Goal: Task Accomplishment & Management: Manage account settings

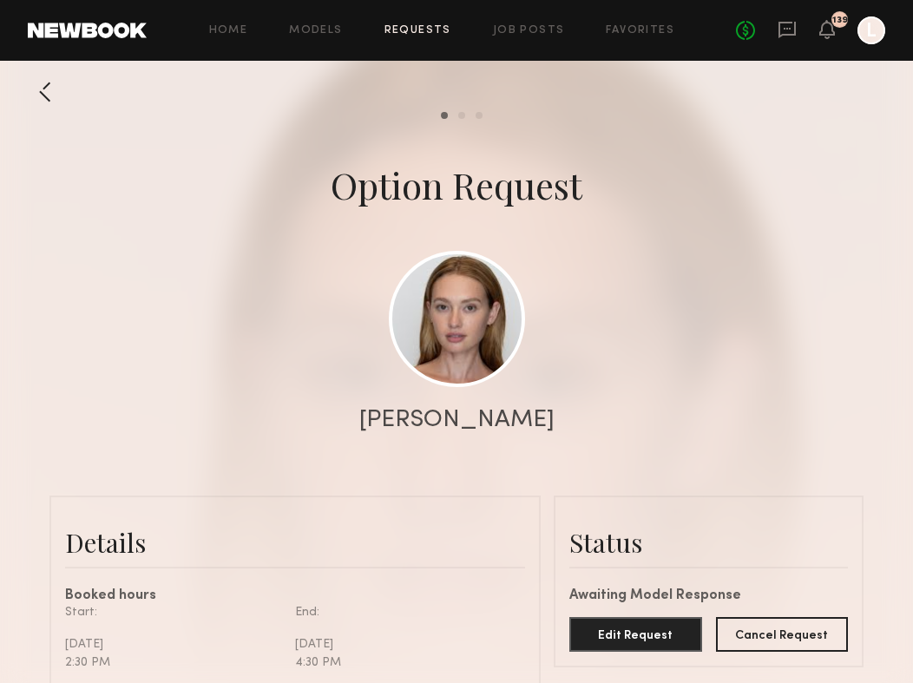
click at [417, 37] on div "Home Models Requests Job Posts Favorites Sign Out No fees up to $5,000 139 L" at bounding box center [516, 30] width 739 height 28
click at [413, 25] on link "Requests" at bounding box center [418, 30] width 67 height 11
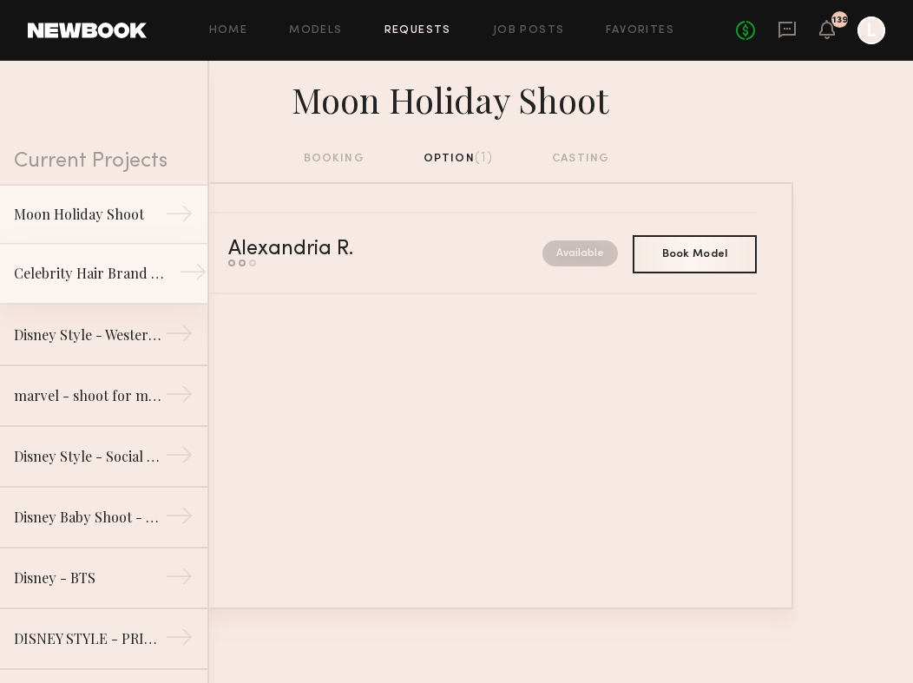
click at [124, 285] on link "Celebrity Hair Brand - Salon Shoot →" at bounding box center [103, 274] width 207 height 61
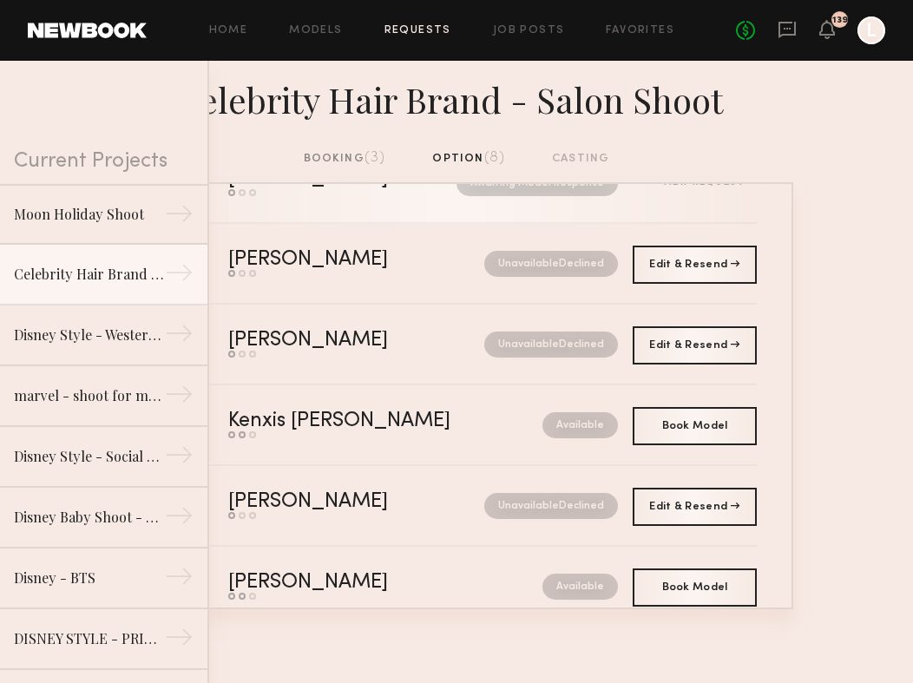
scroll to position [280, 0]
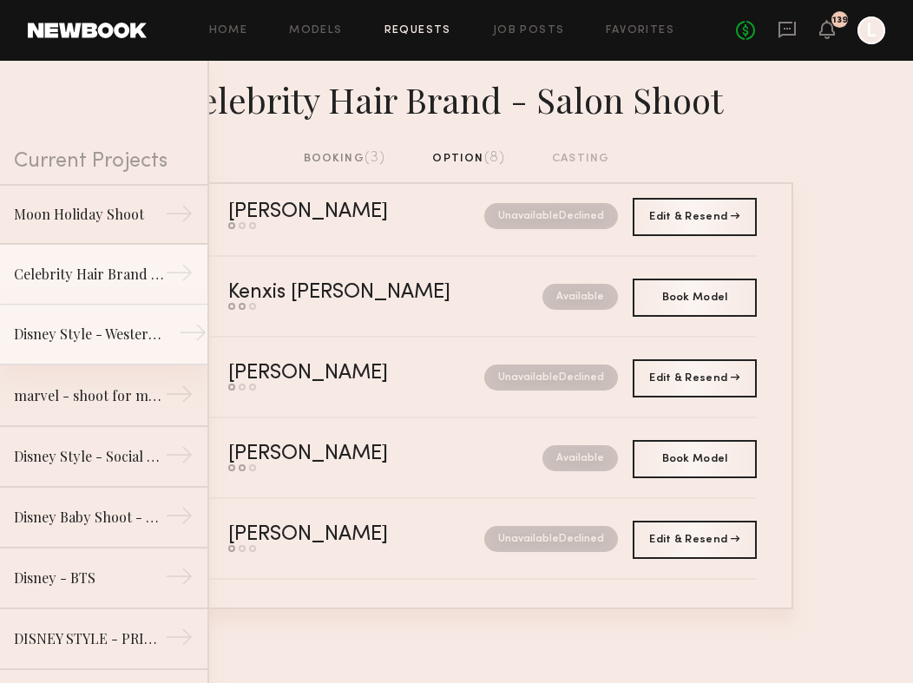
click at [100, 334] on div "Disney Style - Western Shoot" at bounding box center [89, 334] width 151 height 21
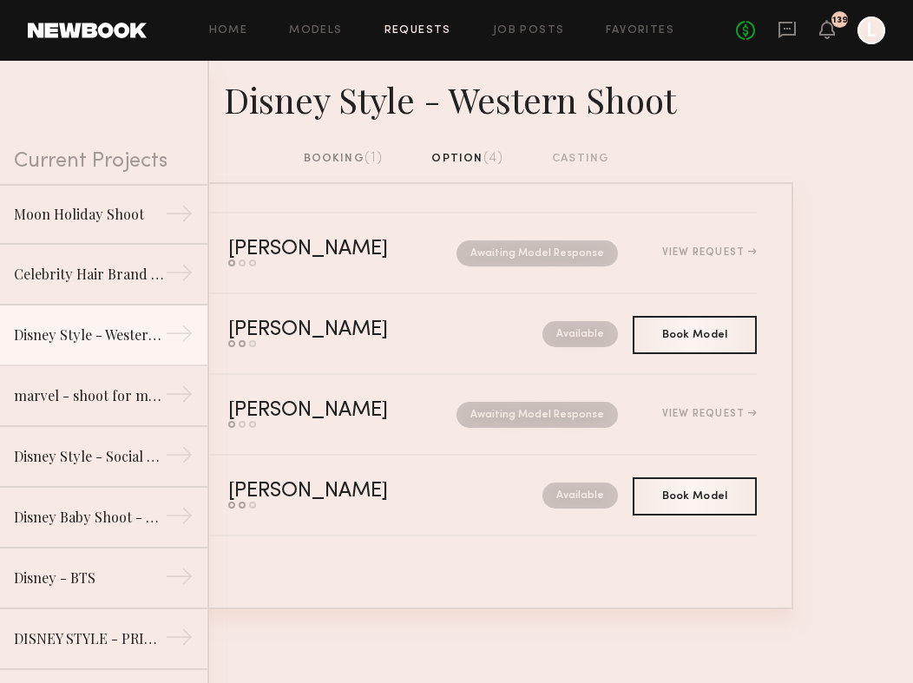
click at [339, 154] on div "booking (1)" at bounding box center [344, 158] width 80 height 19
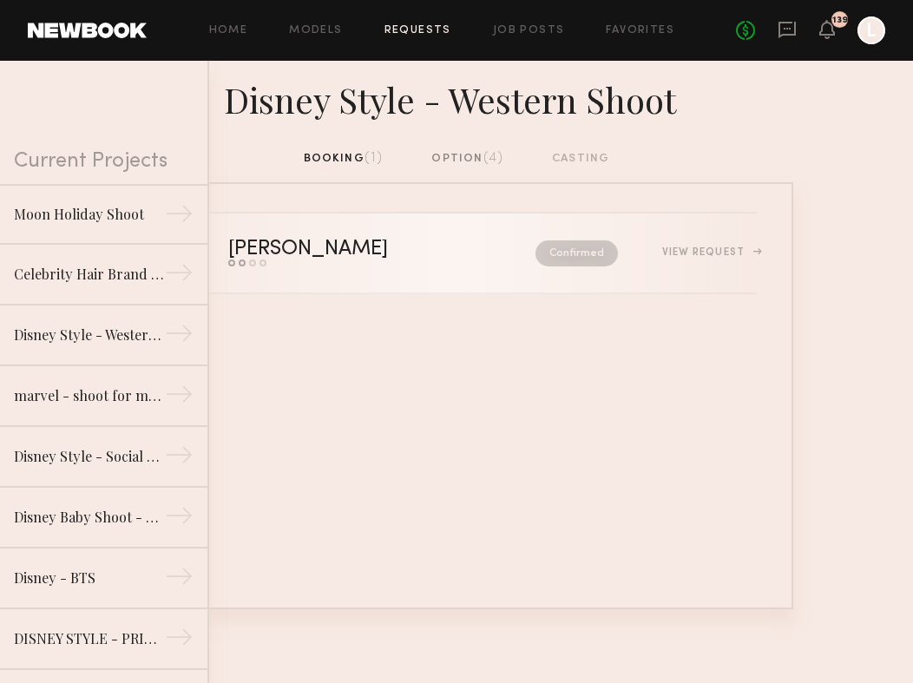
click at [730, 251] on div "View Request" at bounding box center [709, 252] width 95 height 10
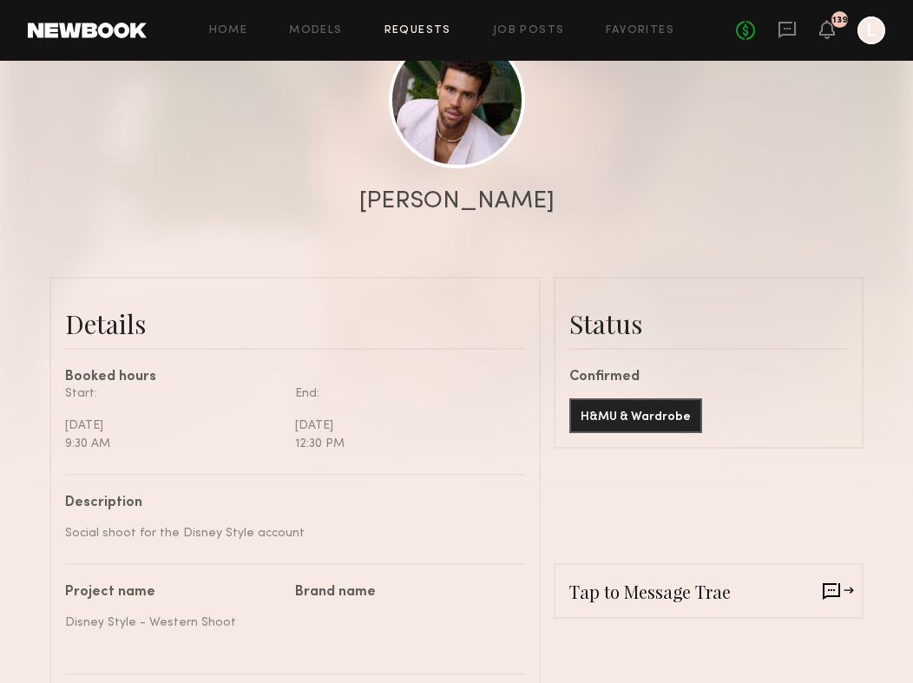
scroll to position [234, 0]
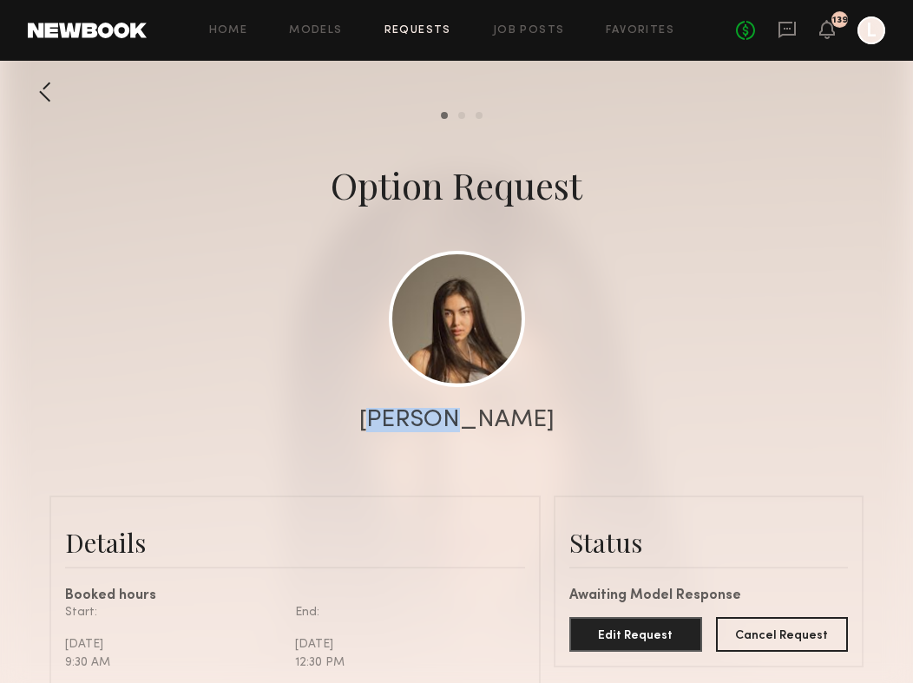
drag, startPoint x: 405, startPoint y: 422, endPoint x: 471, endPoint y: 422, distance: 65.1
click at [471, 422] on div "[PERSON_NAME]" at bounding box center [456, 420] width 195 height 24
copy div "Assiya"
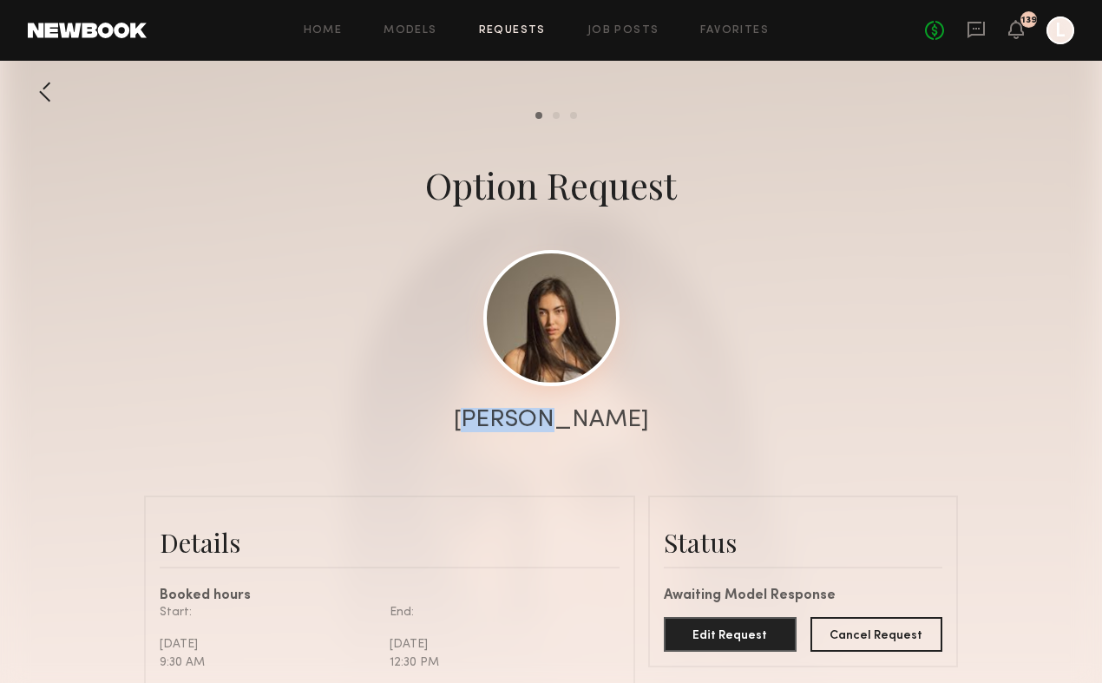
click at [543, 334] on link at bounding box center [552, 318] width 136 height 136
click at [111, 37] on link at bounding box center [87, 31] width 119 height 16
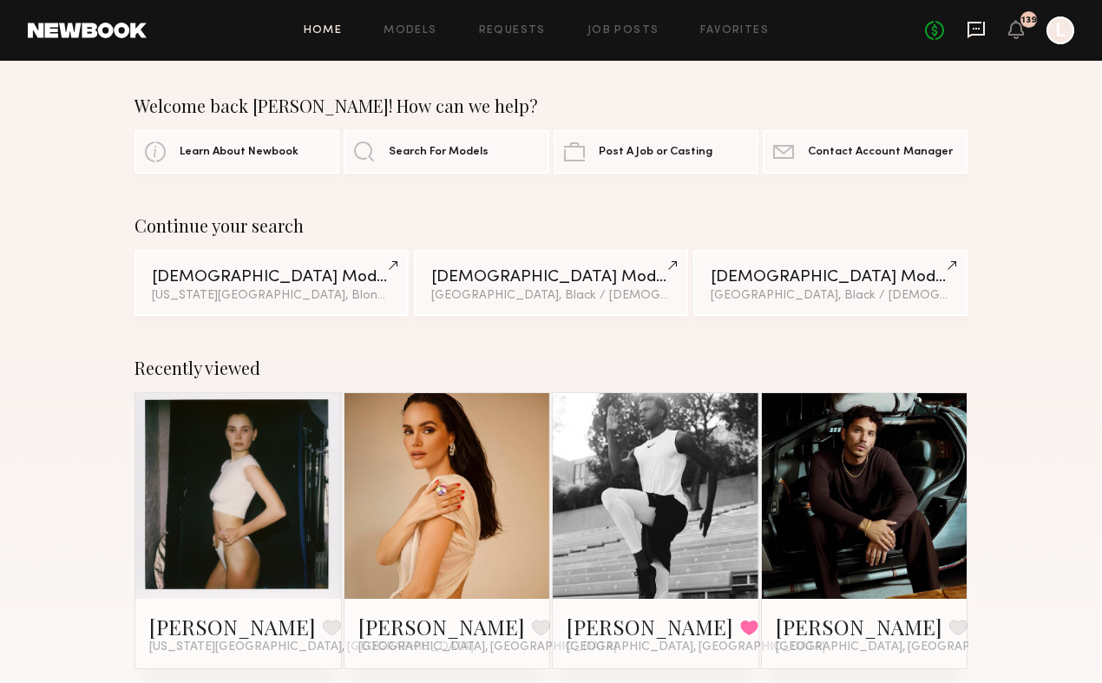
click at [912, 34] on icon at bounding box center [976, 30] width 17 height 16
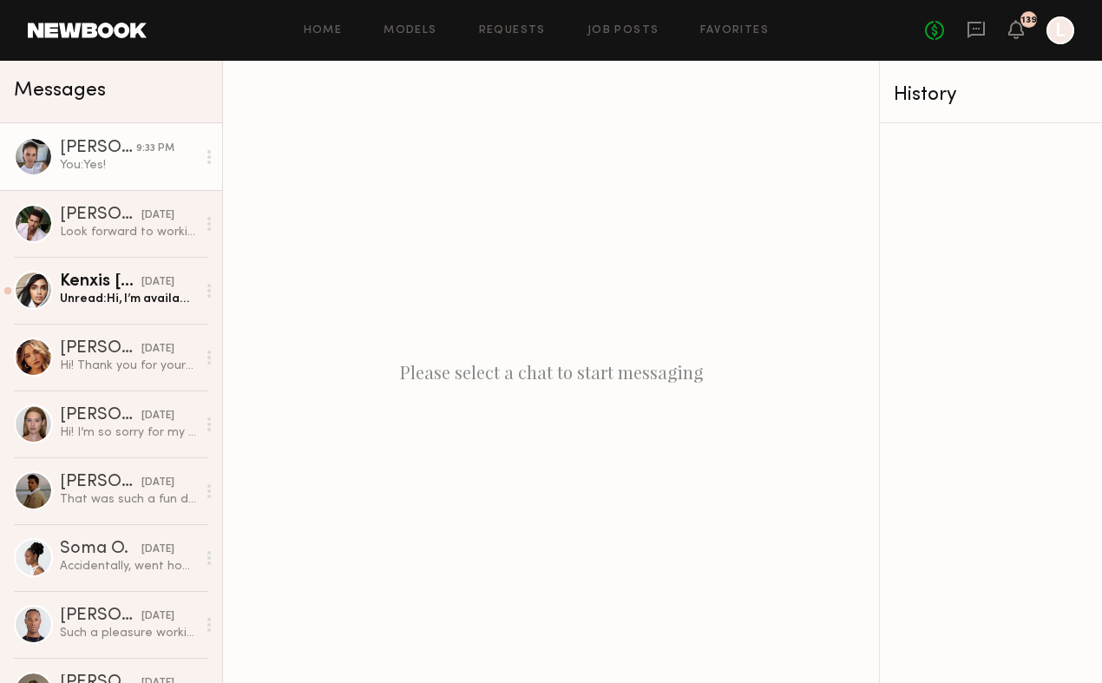
click at [86, 161] on div "You: Yes!" at bounding box center [128, 165] width 136 height 16
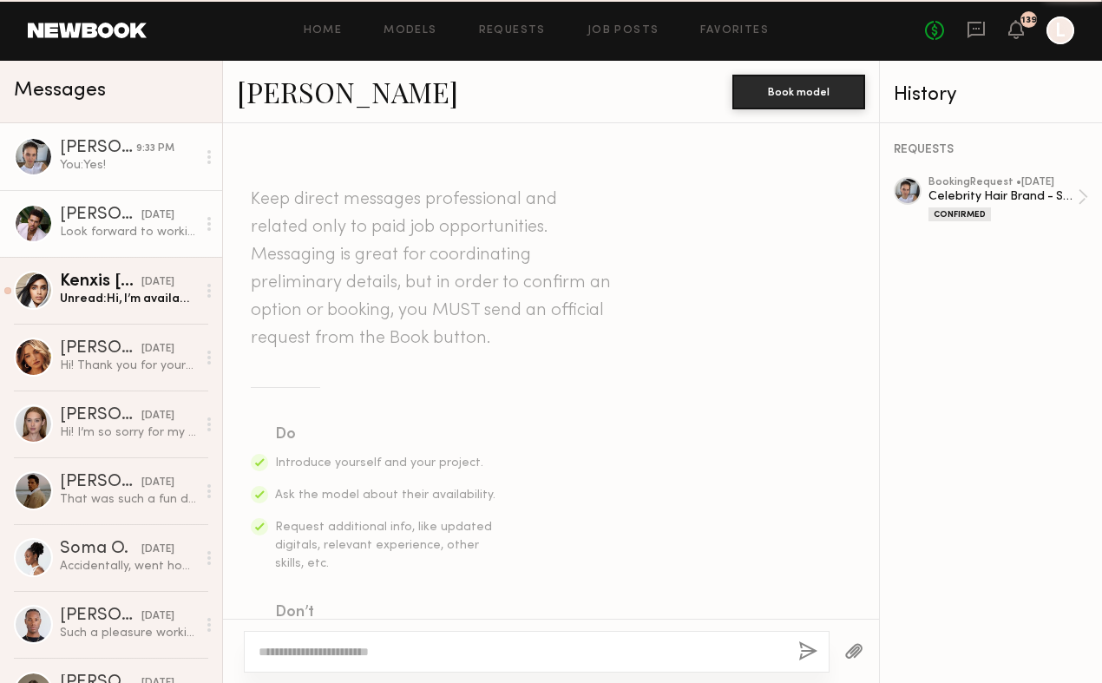
scroll to position [1027, 0]
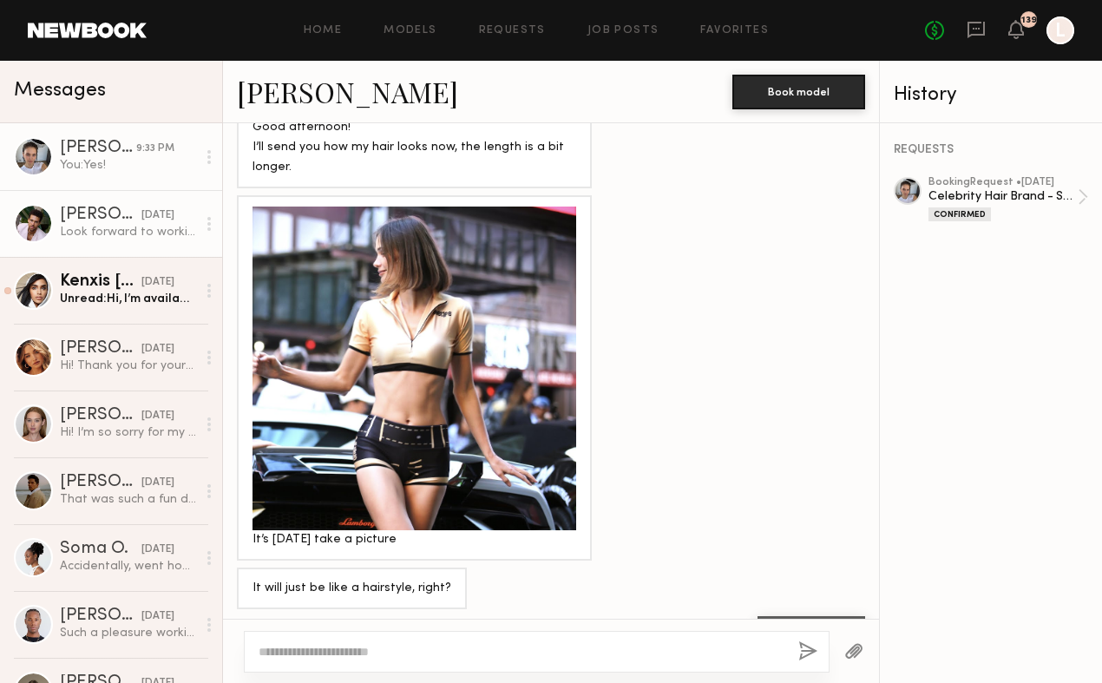
click at [125, 243] on link "[PERSON_NAME] [DATE] Look forward to working with you too! Okay I’ll look out f…" at bounding box center [111, 223] width 222 height 67
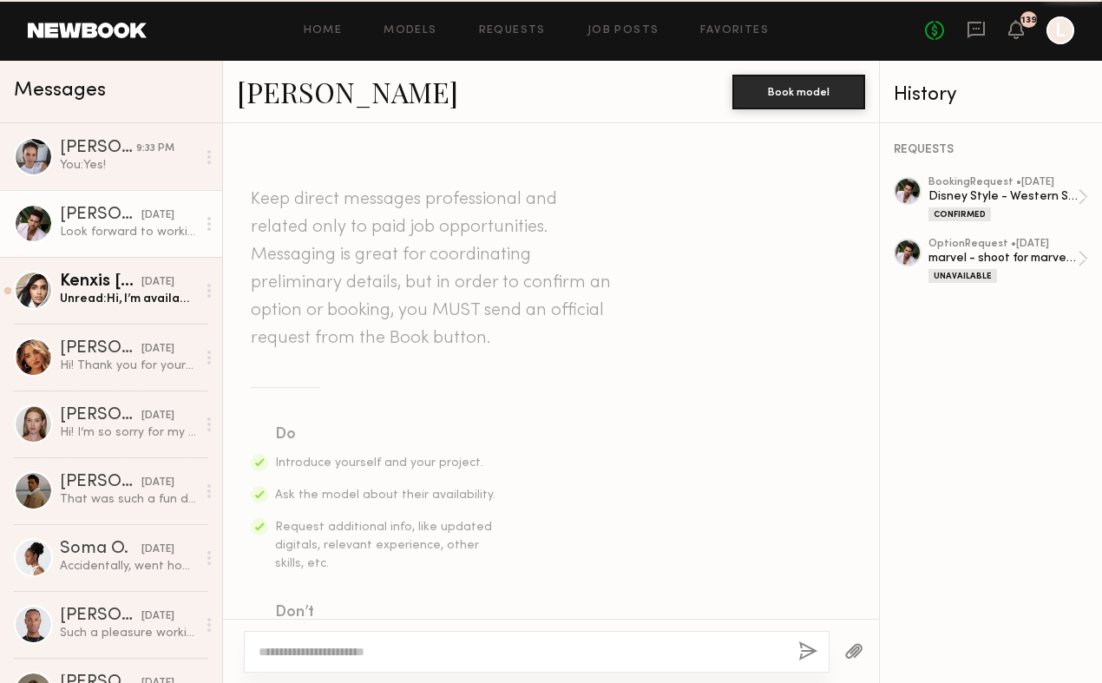
scroll to position [671, 0]
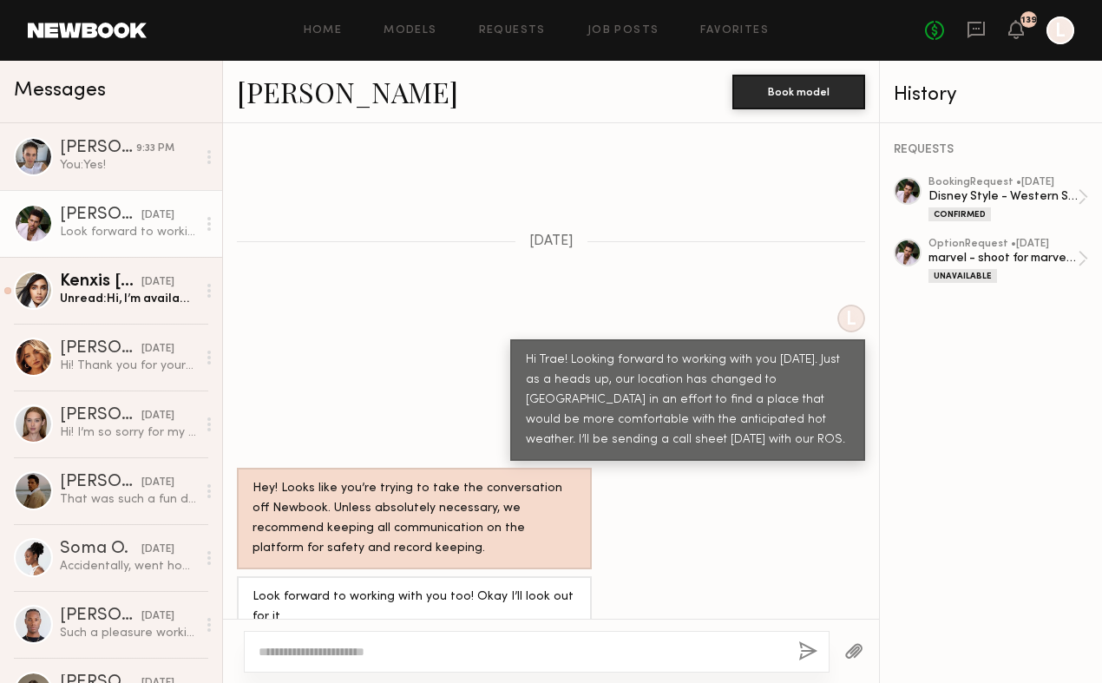
click at [855, 650] on button "button" at bounding box center [854, 653] width 19 height 22
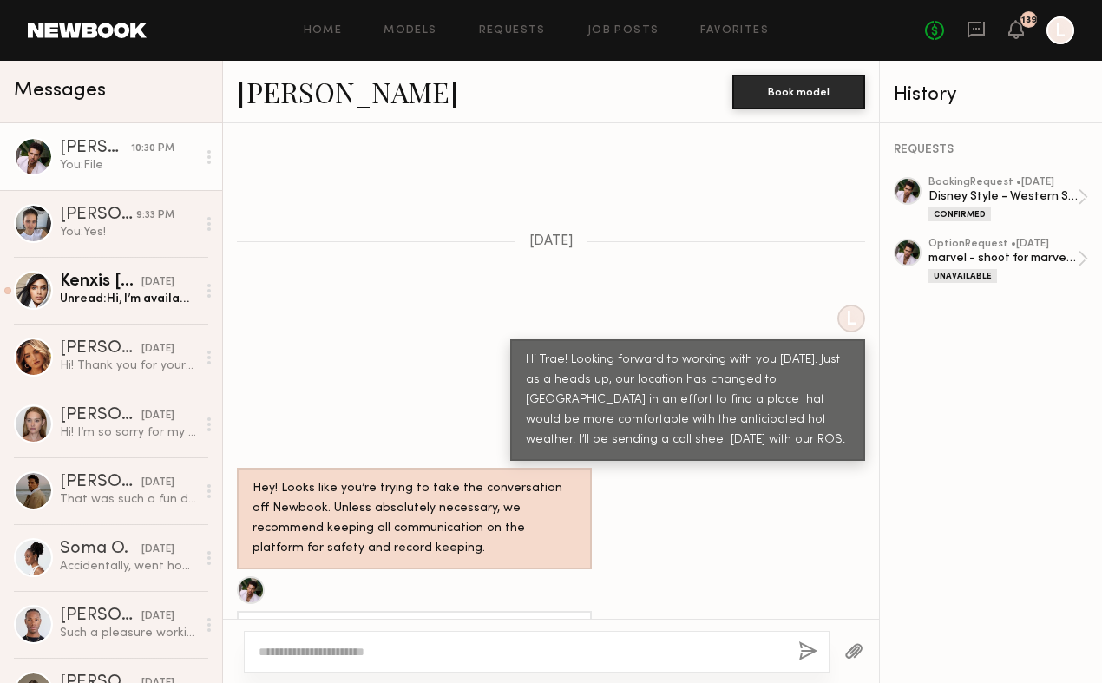
scroll to position [890, 0]
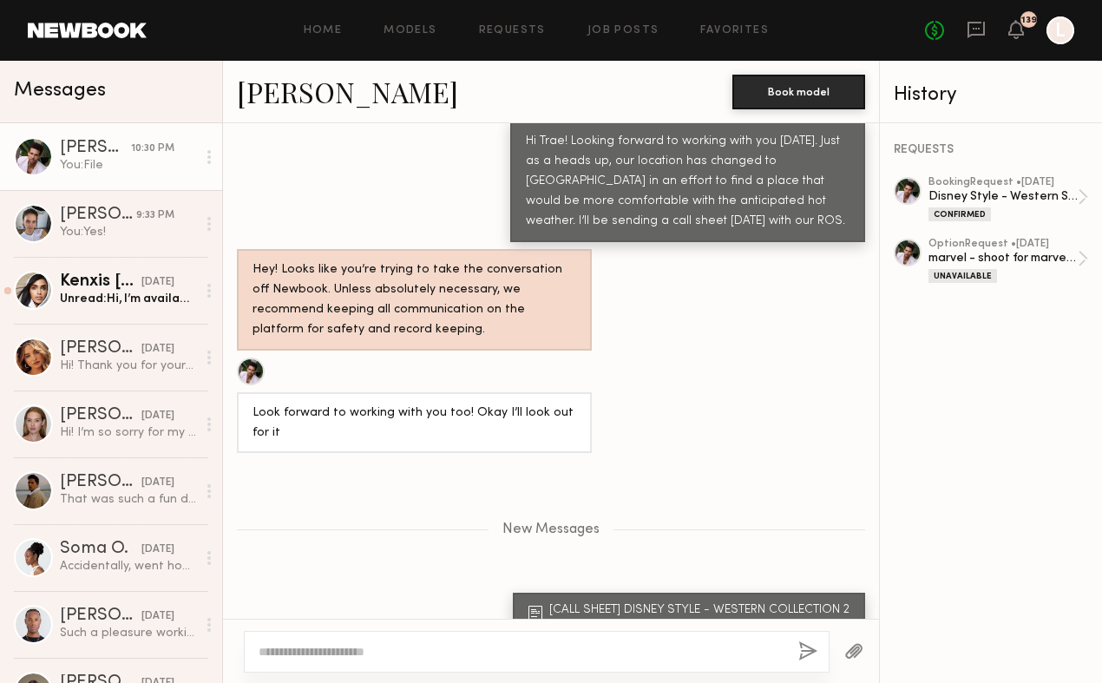
click at [416, 650] on textarea at bounding box center [522, 651] width 526 height 17
type textarea "**********"
click at [794, 646] on div "**********" at bounding box center [537, 652] width 586 height 42
click at [802, 650] on button "button" at bounding box center [808, 653] width 19 height 22
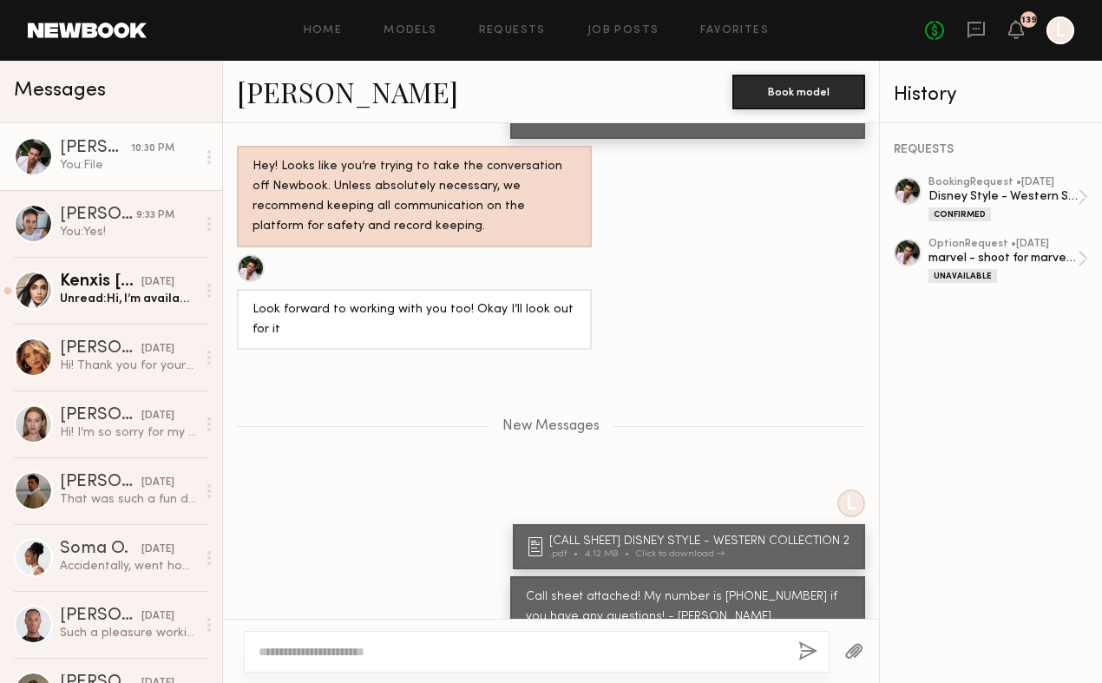
scroll to position [1101, 0]
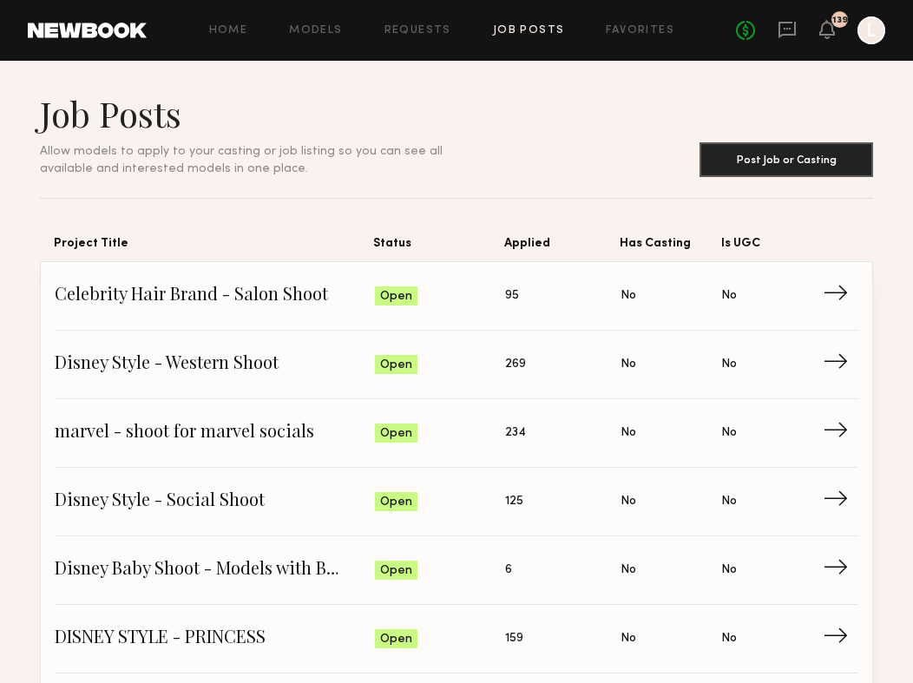
click at [427, 36] on div "Home Models Requests Job Posts Favorites Sign Out No fees up to $5,000 139 L" at bounding box center [516, 30] width 739 height 28
click at [416, 21] on div "Home Models Requests Job Posts Favorites Sign Out No fees up to $5,000 139 L" at bounding box center [516, 30] width 739 height 28
click at [416, 23] on div "Home Models Requests Job Posts Favorites Sign Out No fees up to $5,000 139 L" at bounding box center [516, 30] width 739 height 28
click at [416, 28] on link "Requests" at bounding box center [418, 30] width 67 height 11
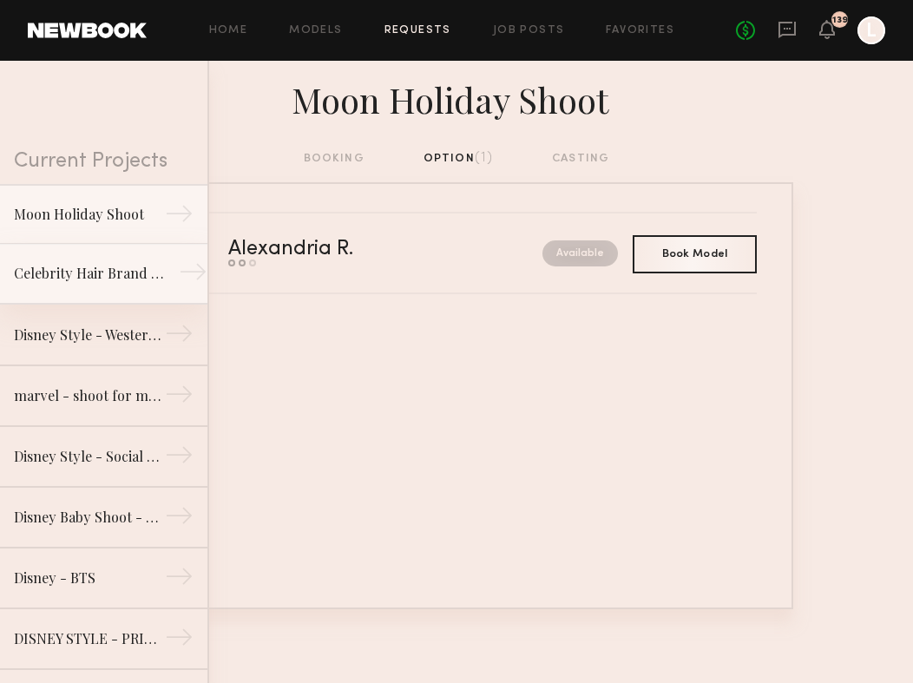
click at [115, 289] on link "Celebrity Hair Brand - Salon Shoot →" at bounding box center [103, 274] width 207 height 61
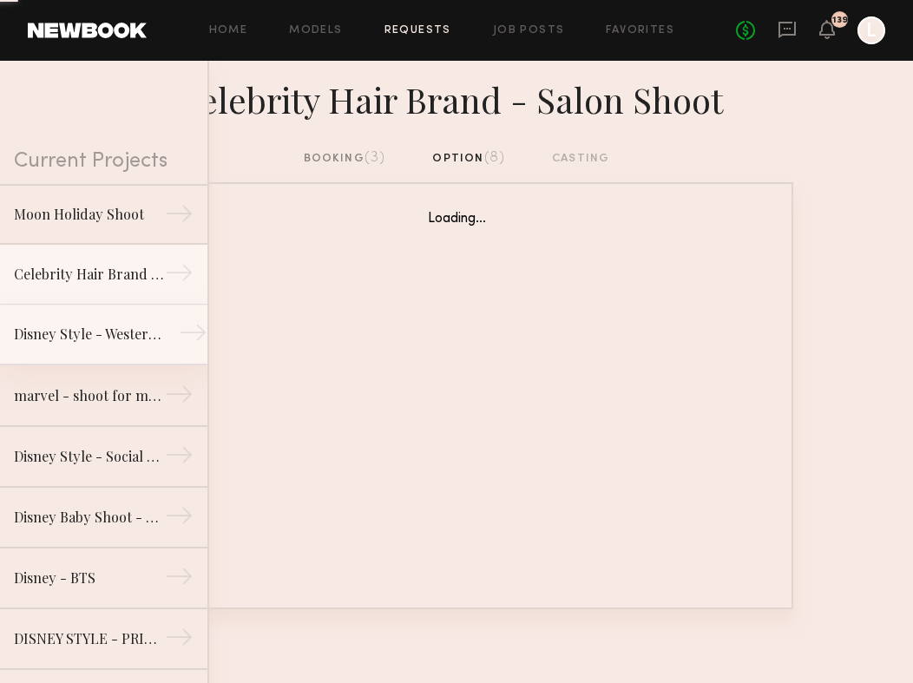
click at [120, 344] on div "Disney Style - Western Shoot" at bounding box center [89, 334] width 151 height 21
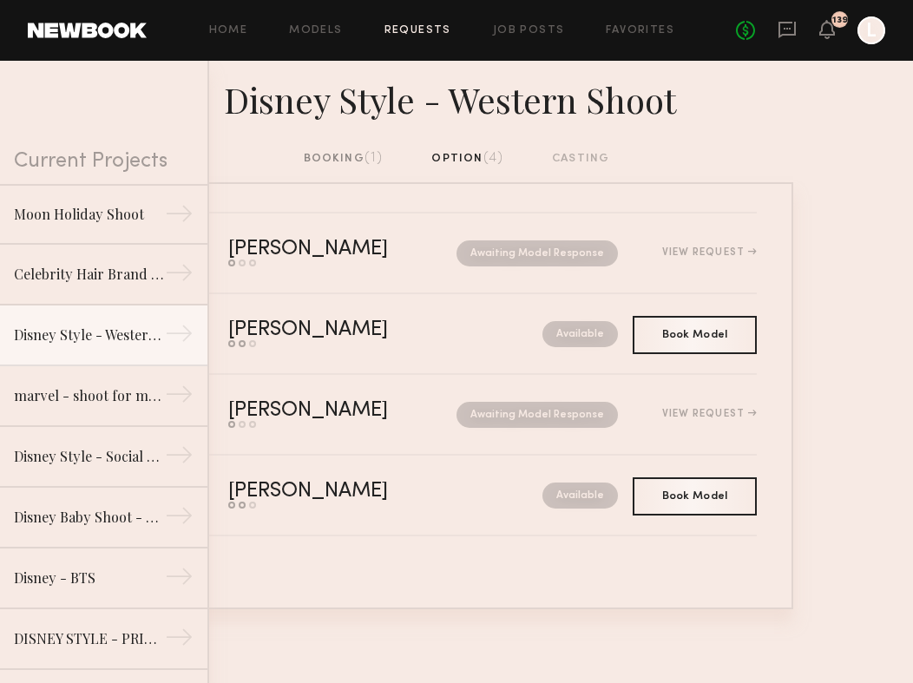
click at [350, 147] on div "Disney Style - Western Shoot" at bounding box center [456, 105] width 913 height 89
click at [350, 161] on div "booking (1)" at bounding box center [344, 158] width 80 height 19
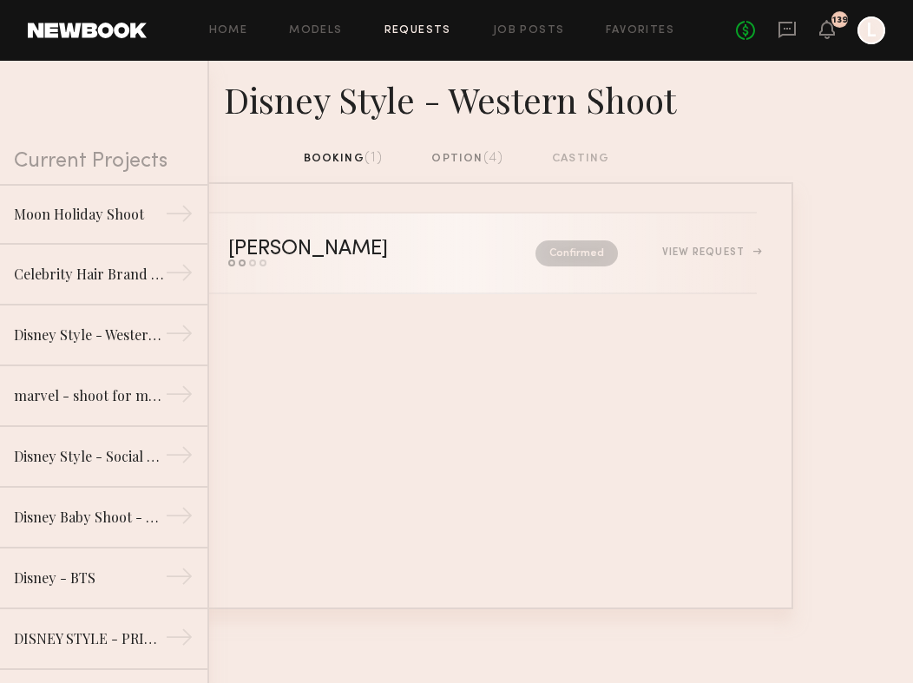
click at [399, 240] on div "Trae G." at bounding box center [345, 250] width 234 height 20
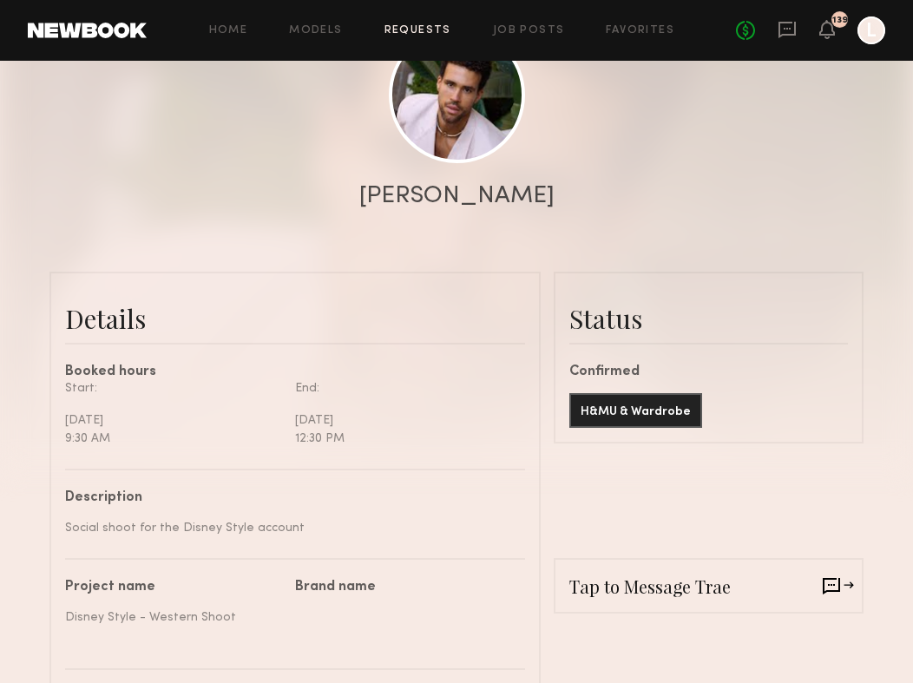
scroll to position [227, 0]
